Goal: Task Accomplishment & Management: Use online tool/utility

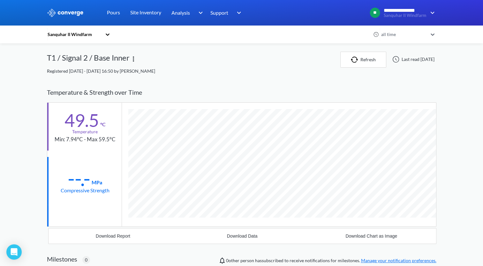
click at [93, 38] on div "Sanquhar II Windfarm" at bounding box center [74, 34] width 55 height 7
click at [117, 8] on link "Pours" at bounding box center [113, 13] width 13 height 26
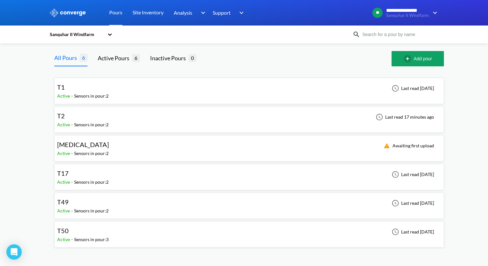
click at [105, 108] on div "T2 Active - Sensors in pour: 2 Last read 17 minutes ago" at bounding box center [248, 120] width 389 height 26
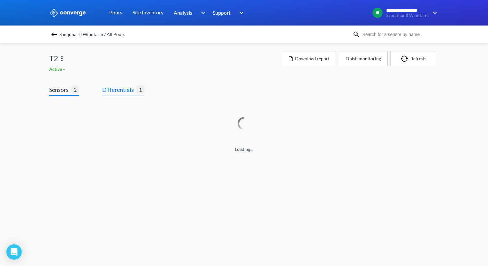
click at [132, 89] on span "Differentials" at bounding box center [119, 89] width 34 height 9
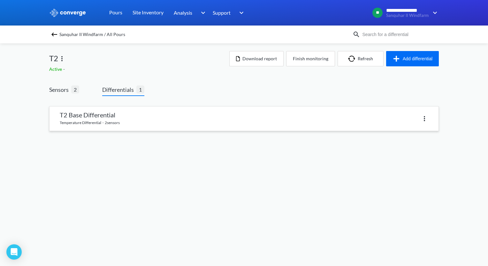
click at [117, 118] on link at bounding box center [243, 119] width 389 height 24
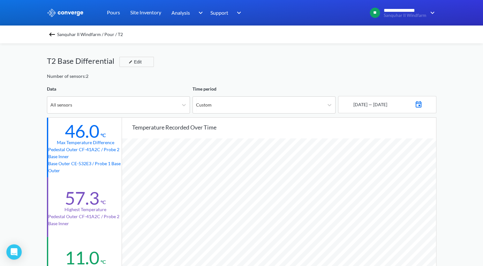
scroll to position [534, 483]
click at [332, 73] on div "Number of sensors: 2" at bounding box center [241, 76] width 389 height 7
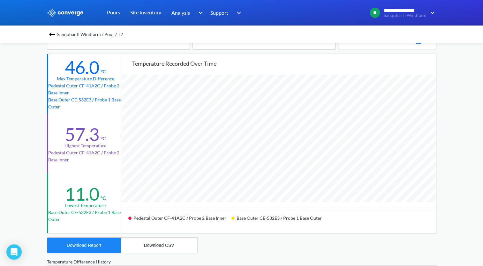
scroll to position [160, 0]
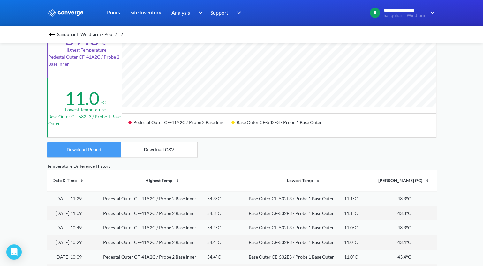
click at [94, 155] on button "Download Report" at bounding box center [84, 149] width 74 height 15
click at [28, 134] on div "**********" at bounding box center [241, 107] width 483 height 535
click at [52, 36] on img at bounding box center [52, 35] width 8 height 8
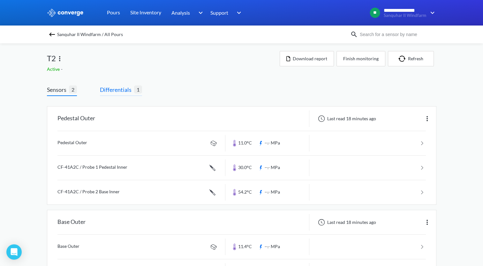
click at [117, 87] on span "Differentials" at bounding box center [117, 89] width 34 height 9
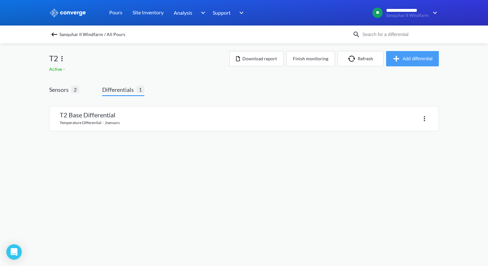
click at [399, 59] on img "button" at bounding box center [397, 59] width 10 height 8
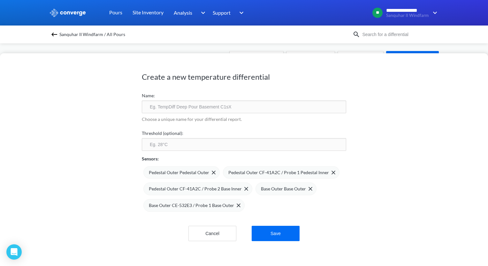
click at [211, 105] on input "text" at bounding box center [244, 107] width 204 height 13
type input "T2 Pedestal Differential"
click at [193, 146] on input "number" at bounding box center [244, 144] width 204 height 13
type input "58"
click at [308, 189] on img at bounding box center [310, 189] width 4 height 4
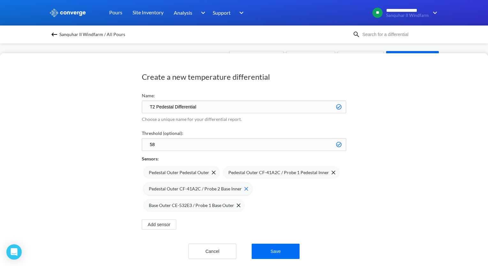
click at [245, 188] on div "Pedestal Outer CF-41A2C / Probe 2 Base Inner" at bounding box center [197, 189] width 109 height 13
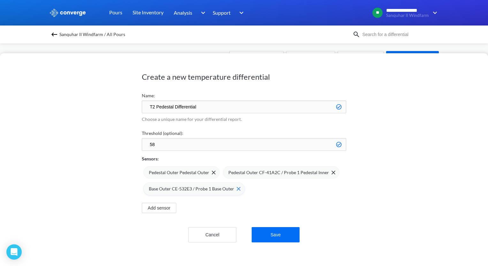
click at [237, 191] on img at bounding box center [239, 189] width 4 height 4
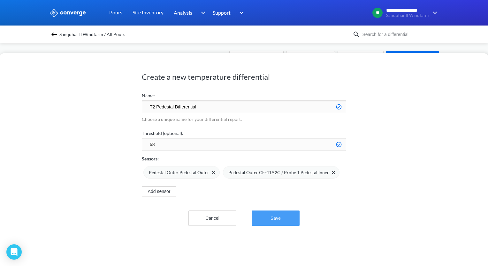
click at [268, 214] on button "Save" at bounding box center [276, 218] width 48 height 15
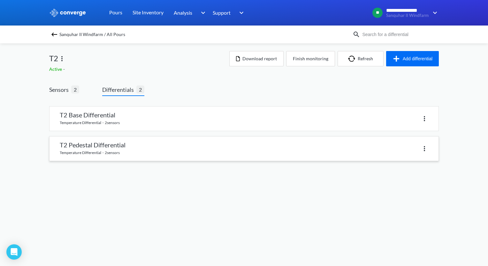
click at [132, 152] on link at bounding box center [243, 149] width 389 height 24
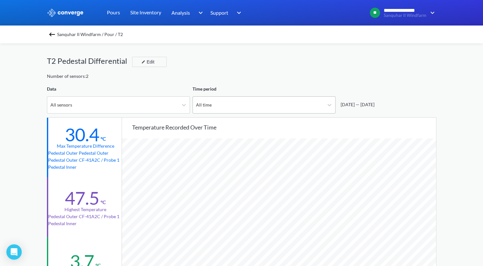
click at [260, 107] on div "All time" at bounding box center [258, 105] width 131 height 17
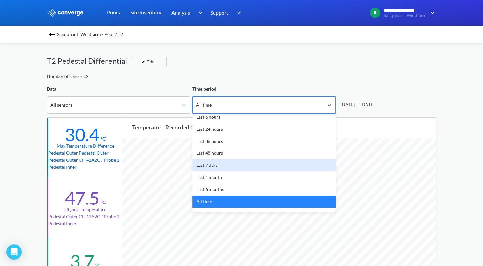
scroll to position [28, 0]
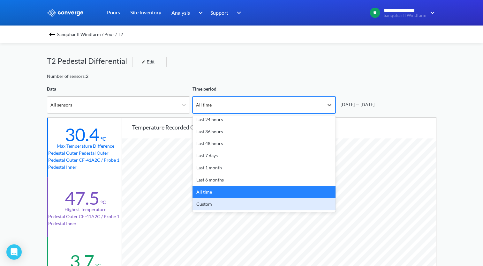
click at [220, 202] on div "Custom" at bounding box center [263, 204] width 143 height 12
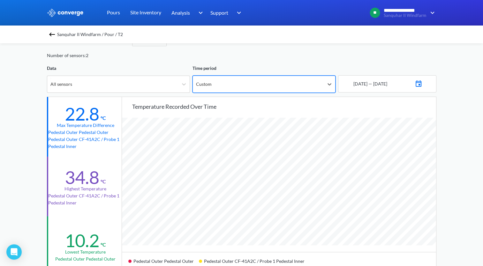
scroll to position [32, 0]
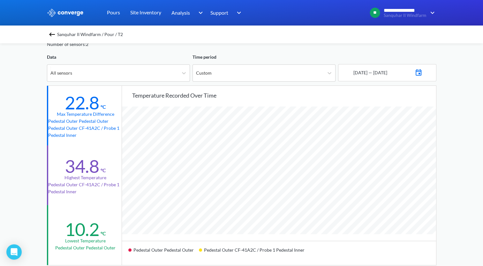
click at [422, 74] on img at bounding box center [419, 71] width 8 height 9
click at [356, 96] on div "Move backward to switch to the previous month." at bounding box center [351, 95] width 12 height 11
click at [374, 159] on td "30" at bounding box center [377, 157] width 10 height 10
click at [419, 95] on div "Move forward to switch to the next month." at bounding box center [423, 95] width 12 height 11
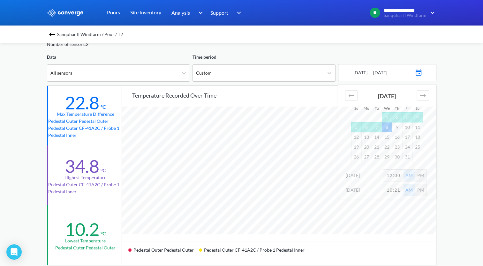
click at [386, 127] on td "8" at bounding box center [387, 127] width 10 height 10
click at [456, 152] on div "**********" at bounding box center [241, 235] width 483 height 535
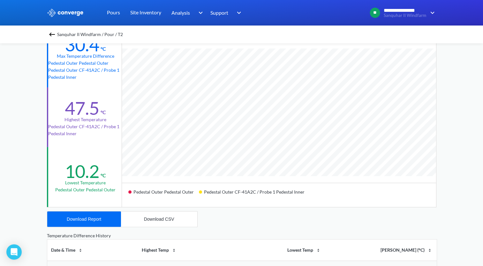
scroll to position [96, 0]
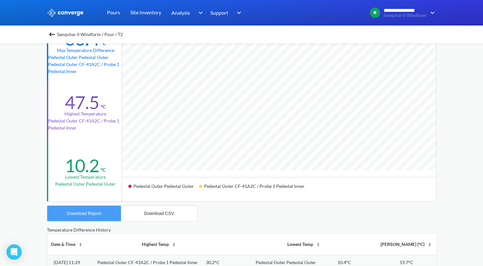
click at [85, 213] on div "Download Report" at bounding box center [84, 213] width 34 height 5
click at [34, 160] on div "**********" at bounding box center [241, 171] width 483 height 535
